Goal: Transaction & Acquisition: Purchase product/service

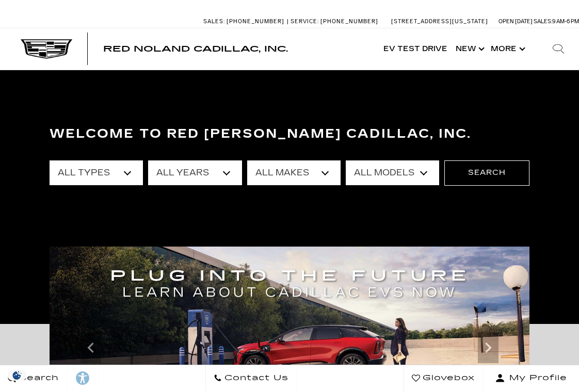
click at [126, 169] on select "All Types New Used Certified Used Demo" at bounding box center [96, 172] width 93 height 25
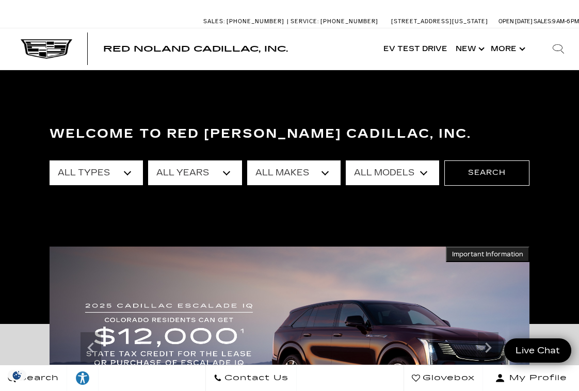
select select "New"
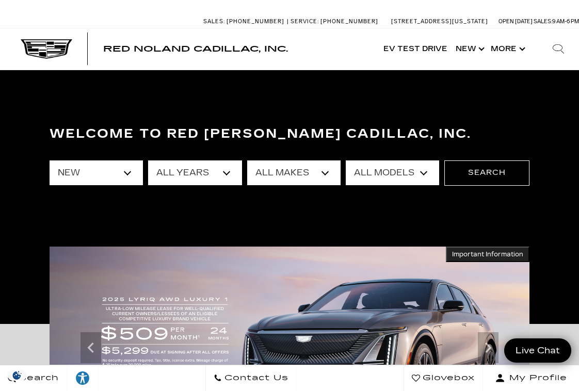
select select "LYRIQ"
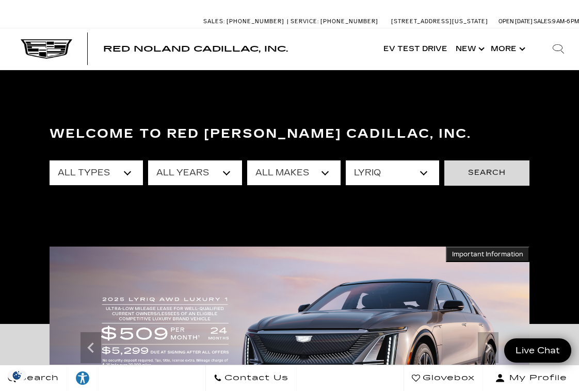
click at [482, 170] on button "Search" at bounding box center [486, 172] width 85 height 25
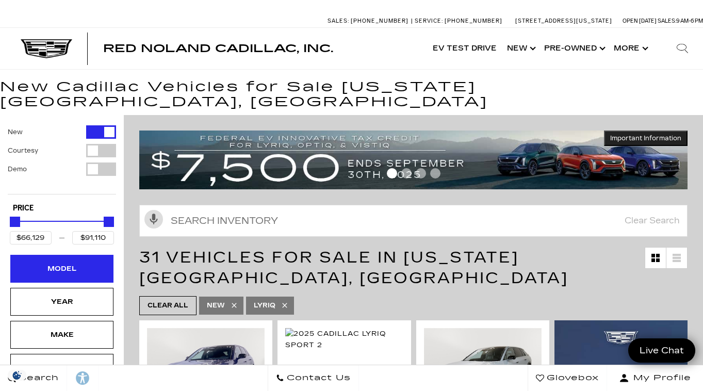
click at [68, 263] on div "Model" at bounding box center [62, 268] width 52 height 11
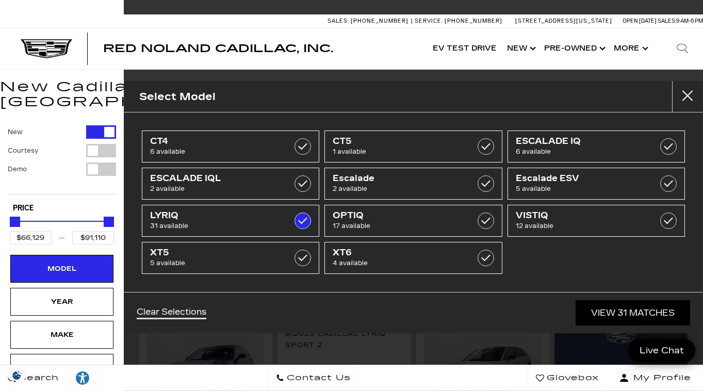
click at [692, 94] on button "close" at bounding box center [687, 96] width 31 height 31
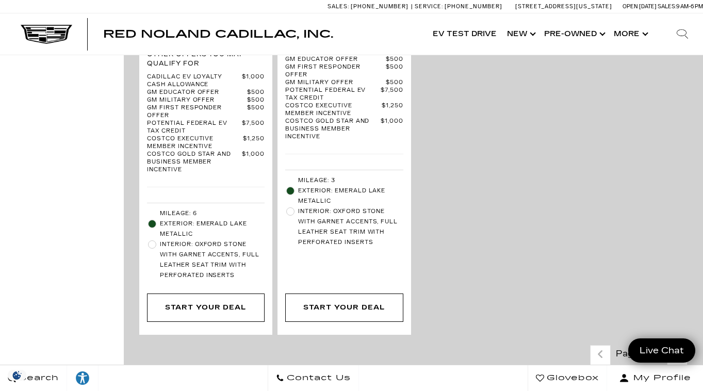
scroll to position [3264, 0]
click at [677, 346] on icon "next page" at bounding box center [677, 354] width 7 height 17
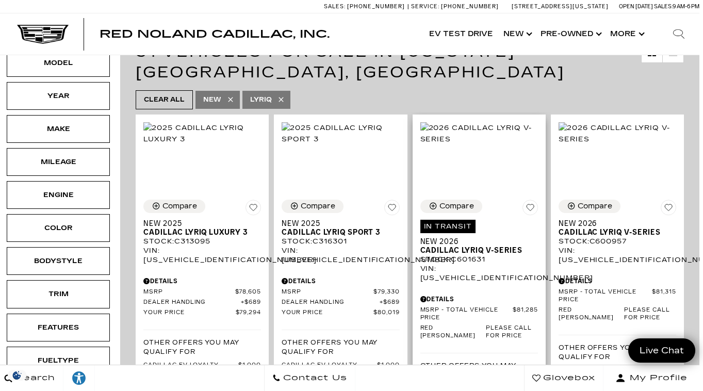
scroll to position [184, 4]
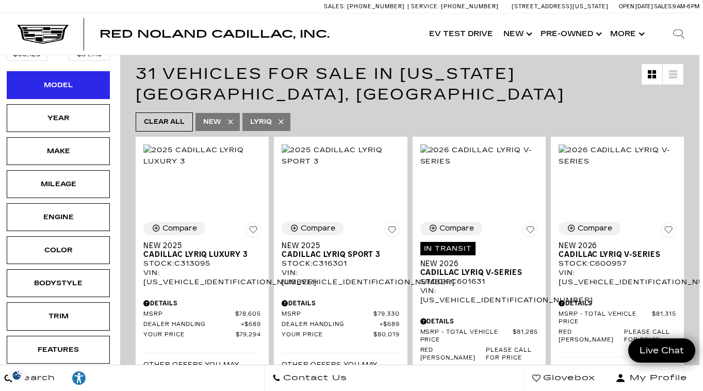
click at [66, 79] on div "Model" at bounding box center [59, 84] width 52 height 11
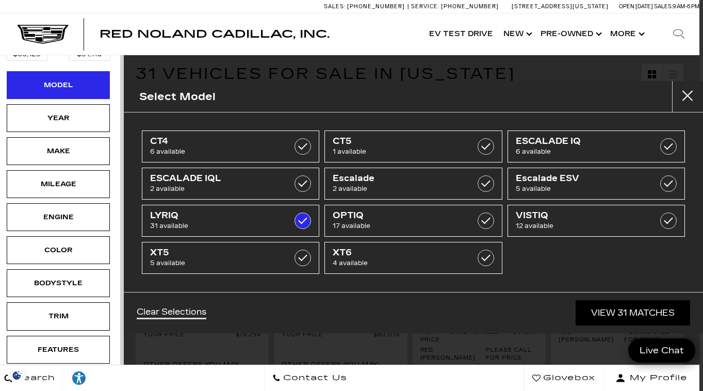
click at [66, 79] on div "Model" at bounding box center [59, 84] width 52 height 11
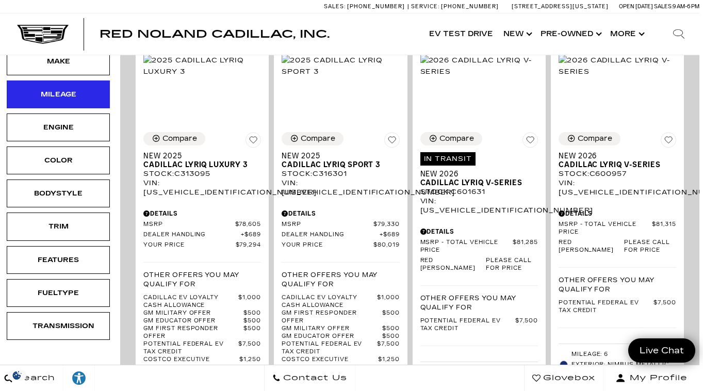
scroll to position [277, 4]
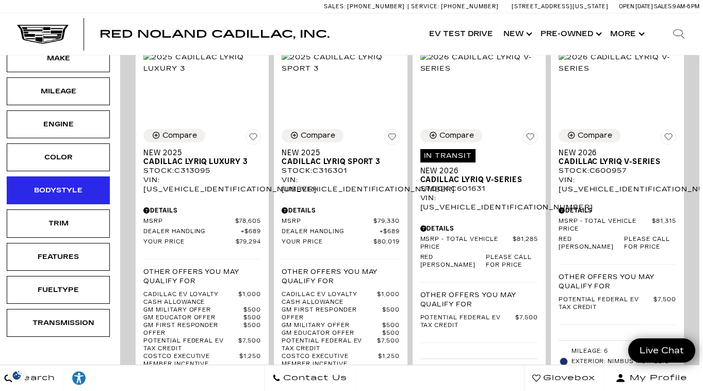
click at [86, 177] on div "Bodystyle" at bounding box center [58, 190] width 103 height 28
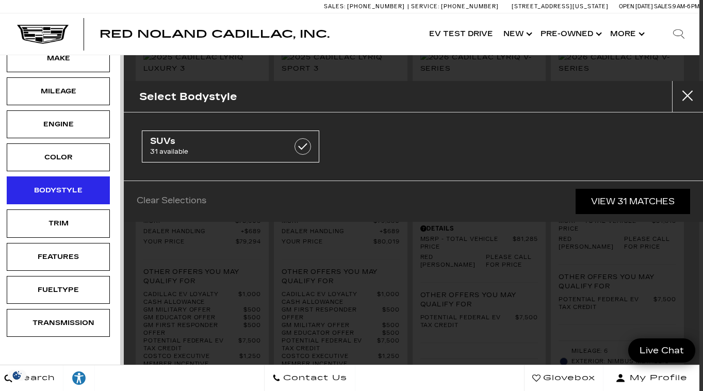
click at [86, 177] on div "Bodystyle" at bounding box center [58, 190] width 103 height 28
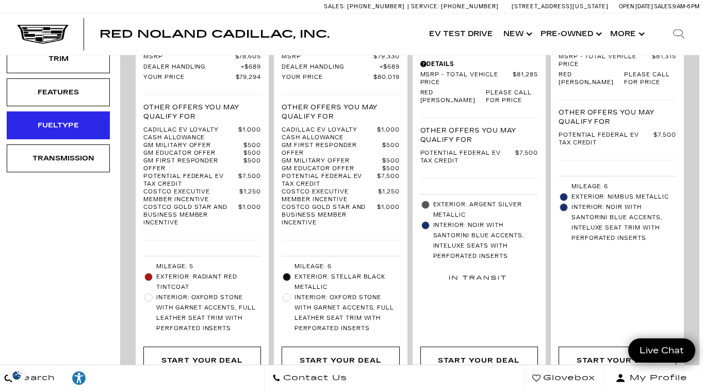
scroll to position [440, 4]
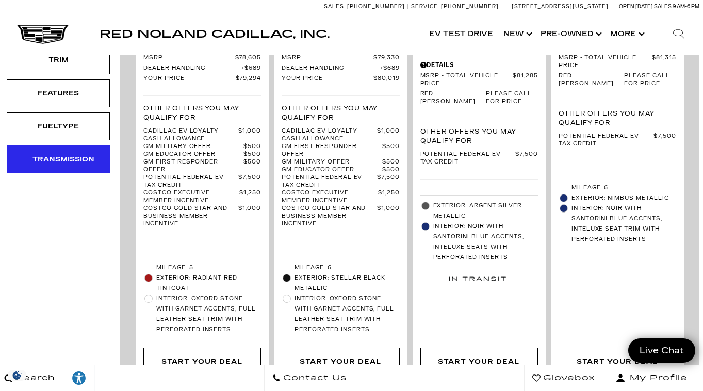
click at [81, 154] on div "Transmission" at bounding box center [59, 159] width 52 height 11
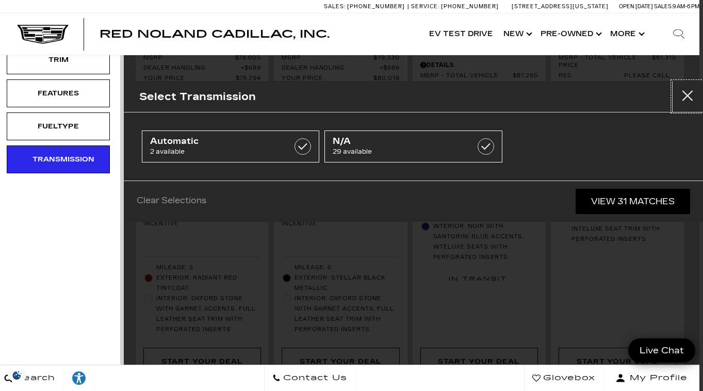
click at [689, 96] on button "Close" at bounding box center [687, 96] width 31 height 31
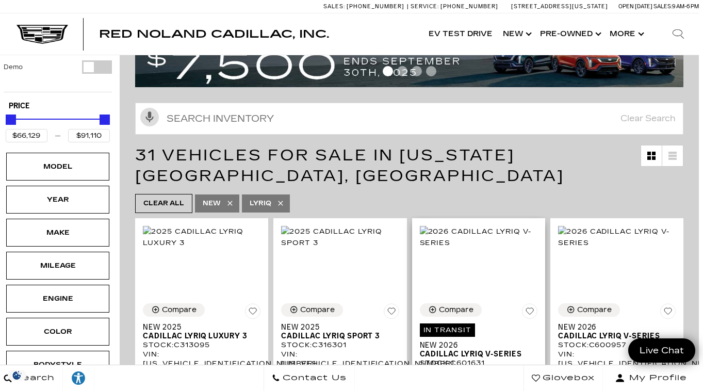
scroll to position [102, 5]
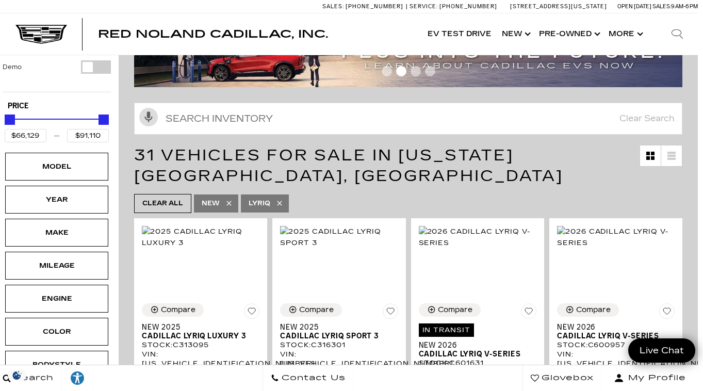
click at [672, 154] on icon at bounding box center [672, 155] width 8 height 2
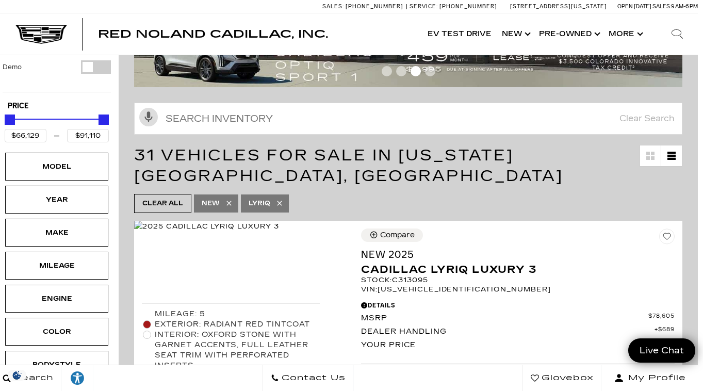
click at [651, 152] on icon "Grid View" at bounding box center [651, 156] width 8 height 8
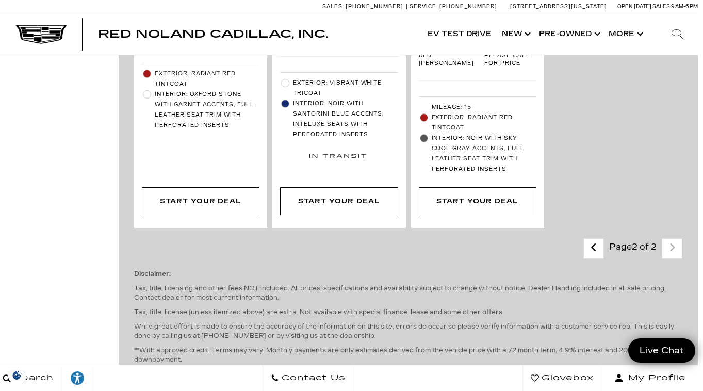
scroll to position [1523, 5]
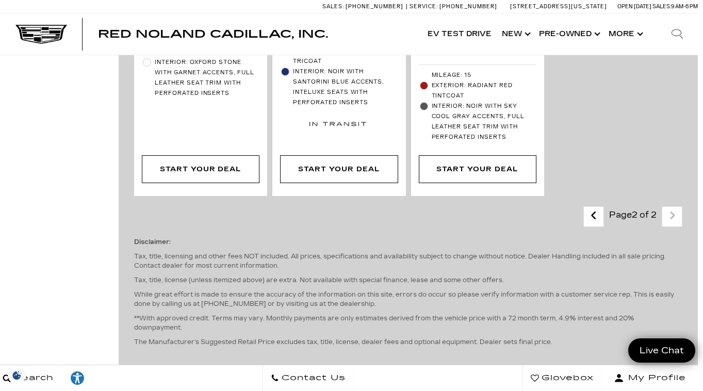
click at [587, 207] on link "Last - Page" at bounding box center [594, 216] width 22 height 18
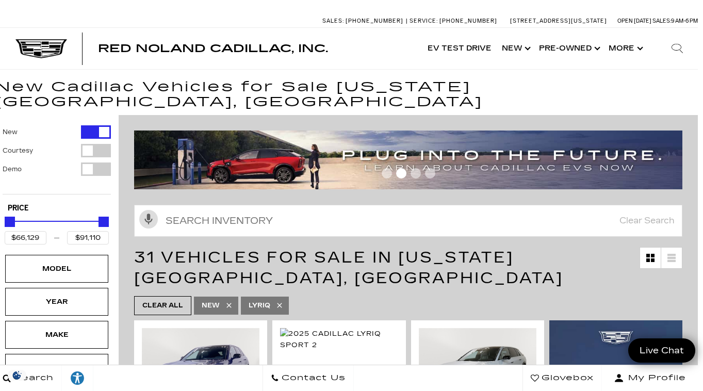
scroll to position [0, 5]
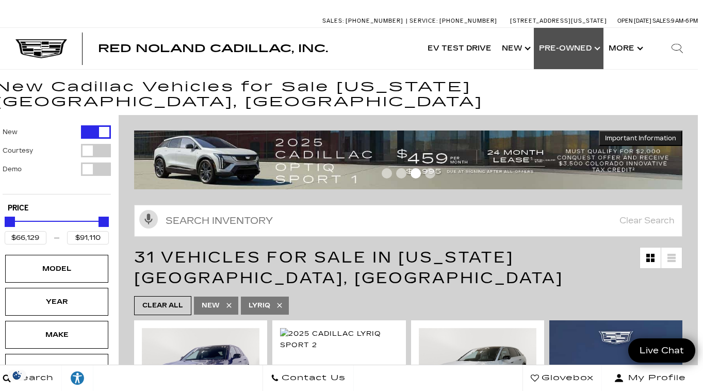
click at [587, 50] on link "Show Pre-Owned" at bounding box center [569, 48] width 70 height 41
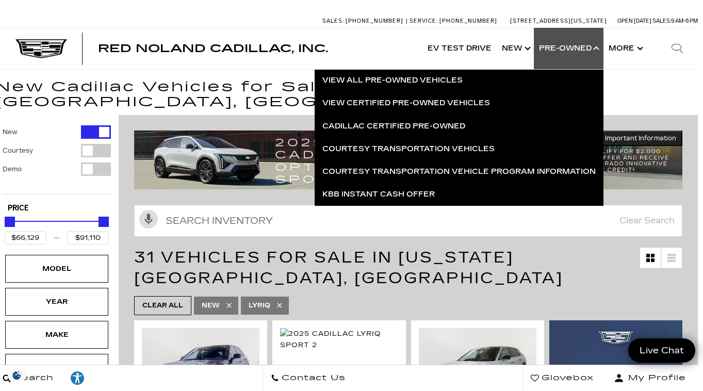
click at [384, 49] on div "Red [PERSON_NAME] Cadillac, Inc. Accessible Menu EV Test Drive Show New Cadilla…" at bounding box center [346, 48] width 703 height 41
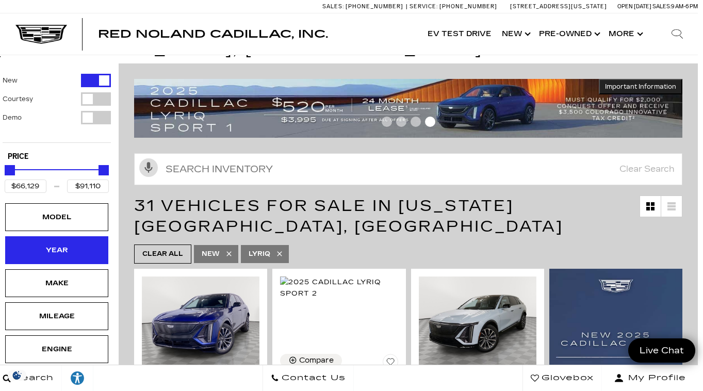
scroll to position [96, 5]
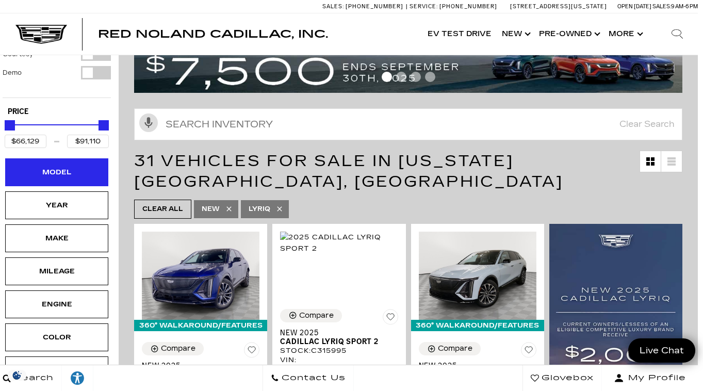
click at [67, 167] on div "Model" at bounding box center [57, 172] width 52 height 11
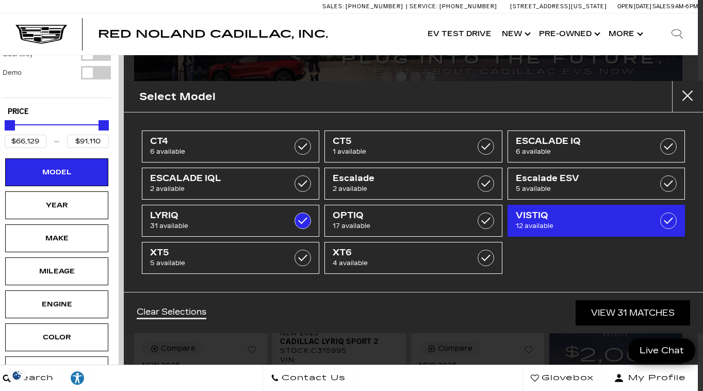
click at [670, 217] on label at bounding box center [668, 221] width 17 height 17
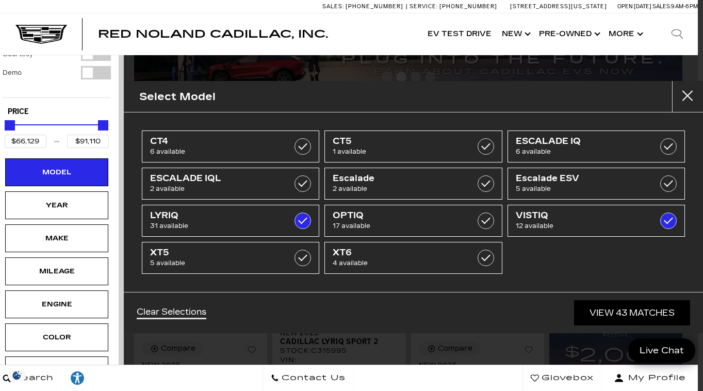
type input "$99,315"
checkbox input "true"
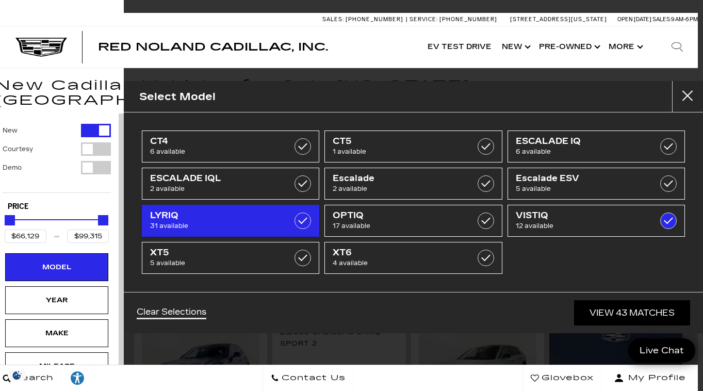
scroll to position [0, 5]
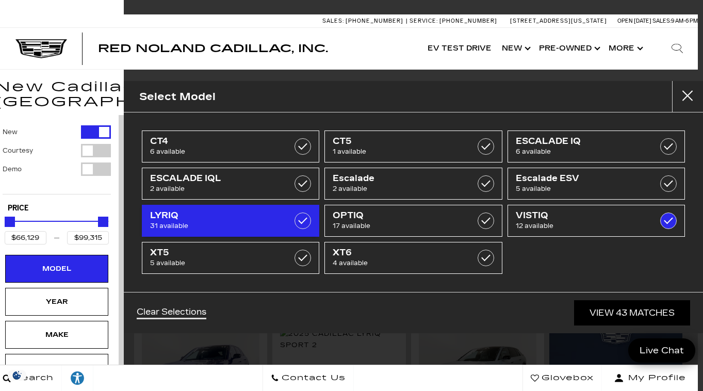
click at [302, 219] on label at bounding box center [303, 221] width 17 height 17
type input "$80,990"
checkbox input "false"
click at [303, 220] on label at bounding box center [303, 221] width 17 height 17
type input "$66,129"
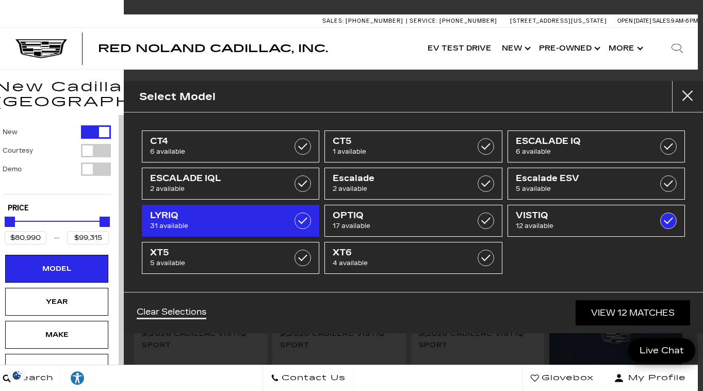
checkbox input "true"
click at [304, 219] on label at bounding box center [303, 221] width 17 height 17
type input "$80,990"
checkbox input "false"
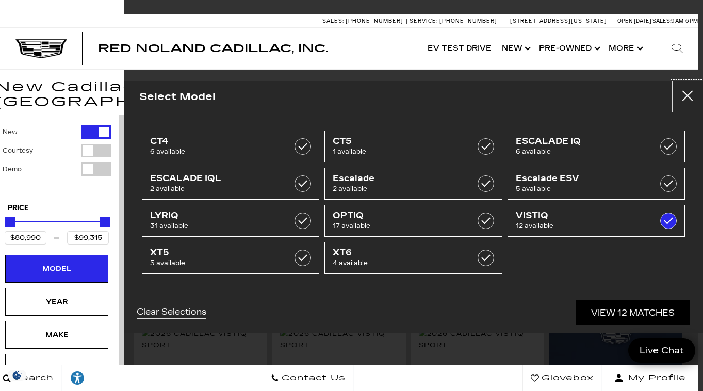
click at [690, 92] on button "Close" at bounding box center [687, 96] width 31 height 31
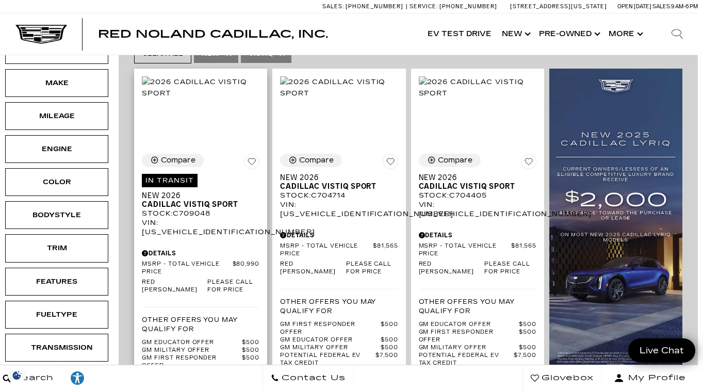
scroll to position [199, 5]
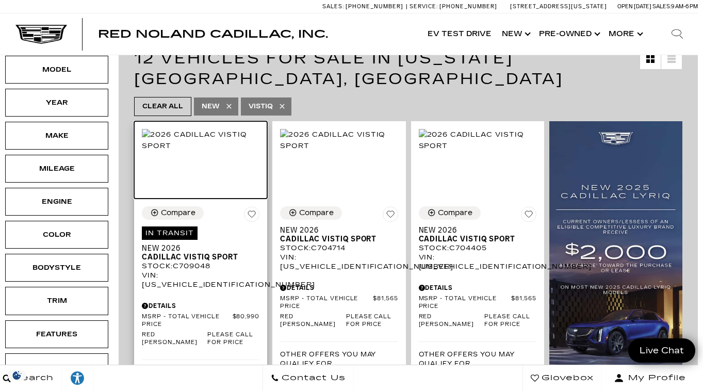
click at [205, 141] on img at bounding box center [201, 140] width 118 height 23
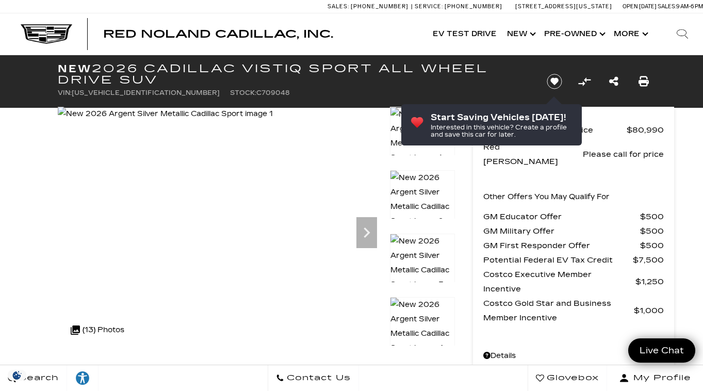
click at [620, 185] on div "Other Offers You May Qualify For GM Educator Offer $500 GM Military Offer $500 …" at bounding box center [573, 255] width 181 height 140
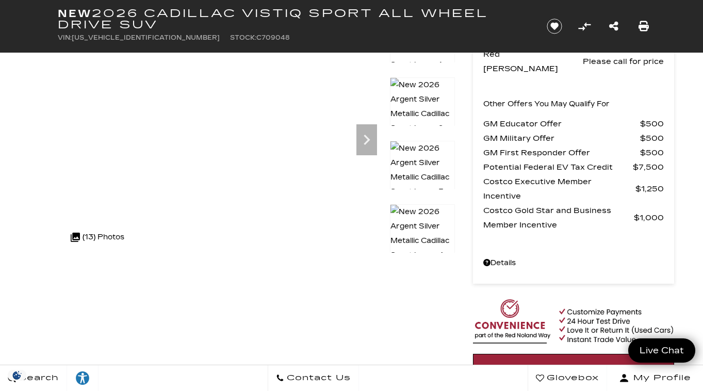
scroll to position [100, 0]
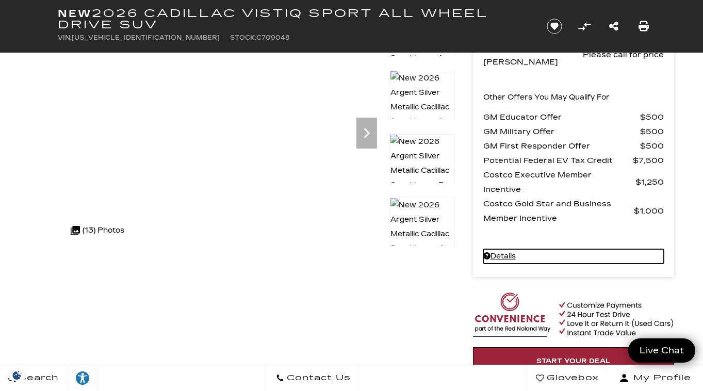
click at [497, 249] on link "Details New 2026 Cadillac VISTIQ Sport All Wheel Drive SUV" at bounding box center [573, 256] width 181 height 14
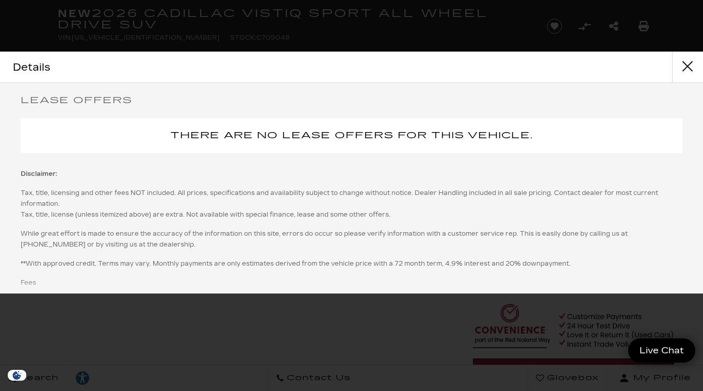
scroll to position [1391, 0]
click at [690, 70] on button "close" at bounding box center [687, 67] width 31 height 31
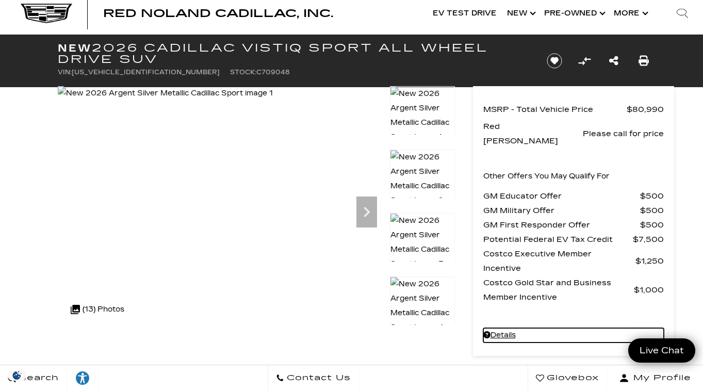
scroll to position [20, 0]
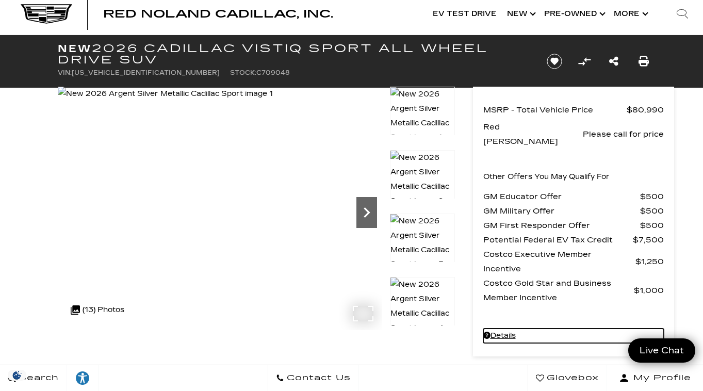
click at [368, 210] on icon "Next" at bounding box center [367, 212] width 21 height 21
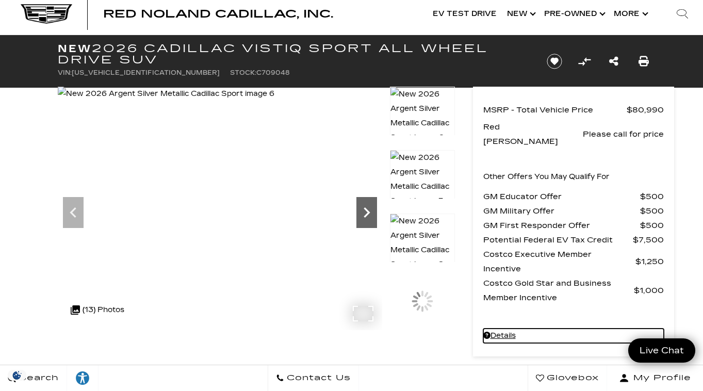
click at [368, 210] on icon "Next" at bounding box center [367, 212] width 21 height 21
click at [368, 209] on icon "Next" at bounding box center [367, 212] width 21 height 21
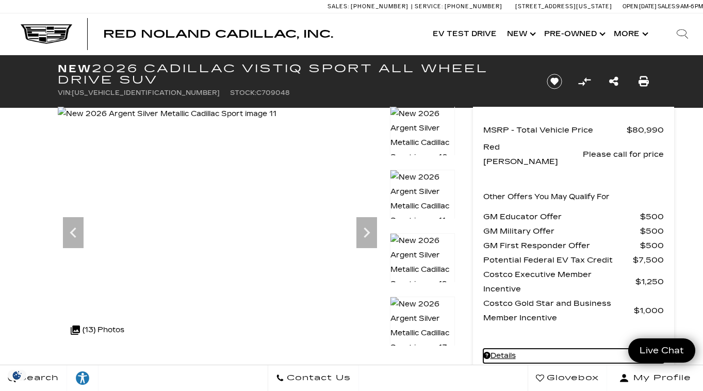
scroll to position [0, 0]
